Goal: Transaction & Acquisition: Download file/media

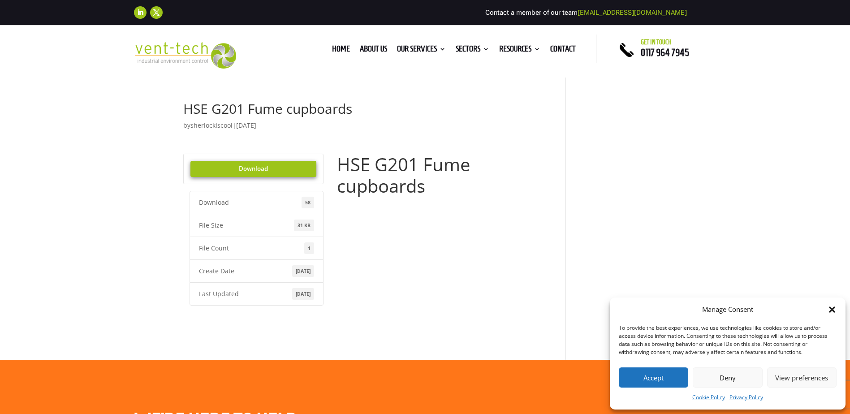
click at [255, 166] on link "Download" at bounding box center [253, 169] width 126 height 16
click at [251, 165] on link "Download" at bounding box center [253, 169] width 126 height 16
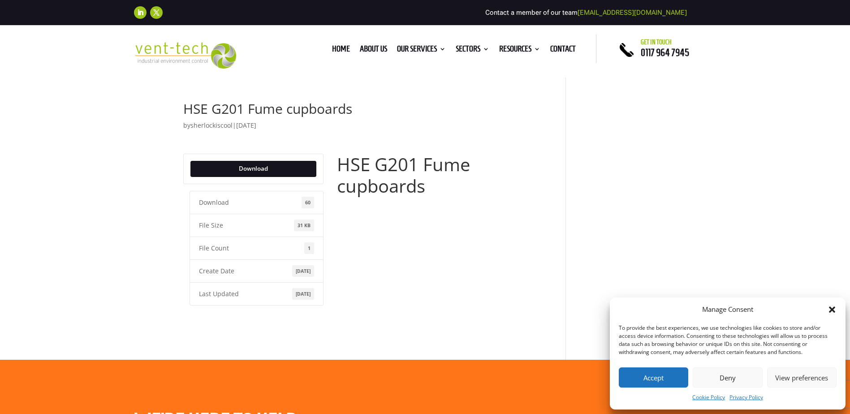
click at [649, 383] on button "Accept" at bounding box center [653, 377] width 69 height 20
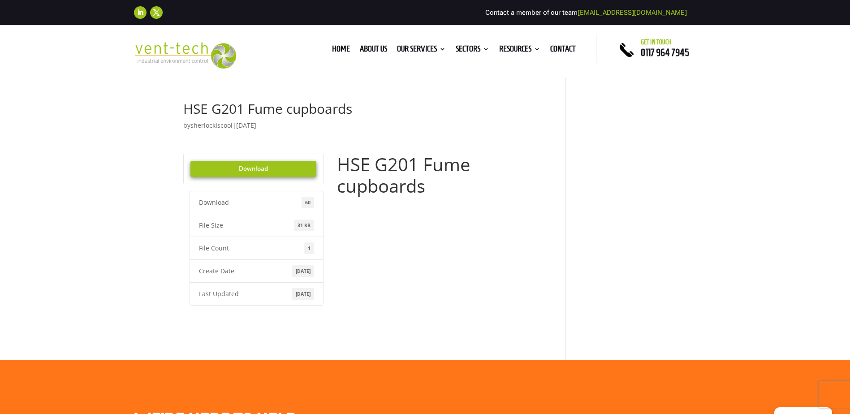
click at [255, 167] on link "Download" at bounding box center [253, 169] width 126 height 16
